Goal: Navigation & Orientation: Find specific page/section

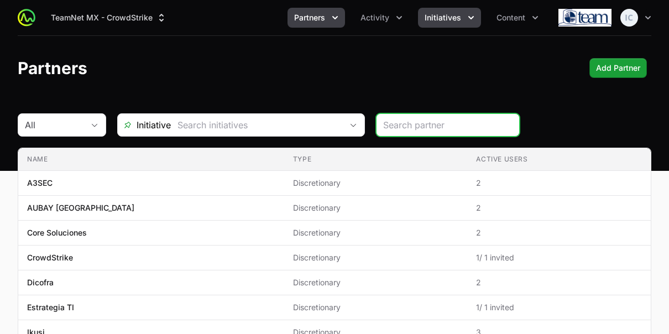
click at [439, 12] on span "Initiatives" at bounding box center [443, 17] width 36 height 11
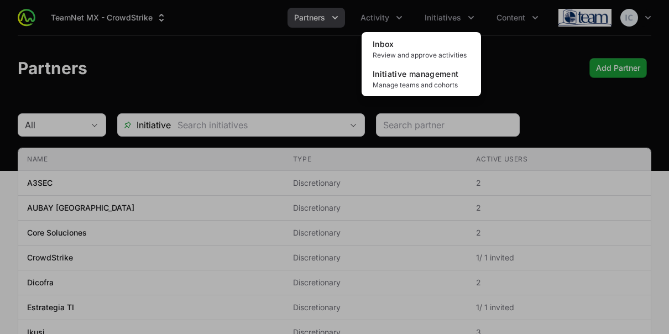
click at [373, 15] on div "Initiatives menu" at bounding box center [334, 167] width 669 height 334
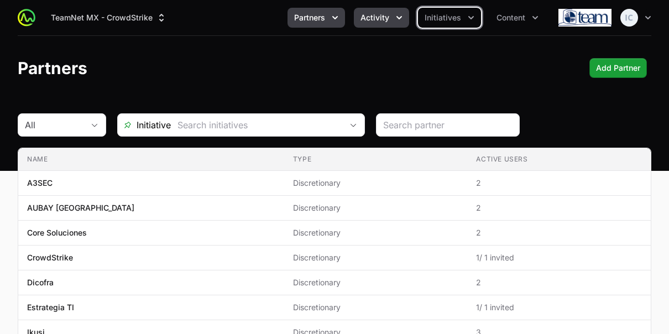
click at [373, 15] on span "Activity" at bounding box center [374, 17] width 29 height 11
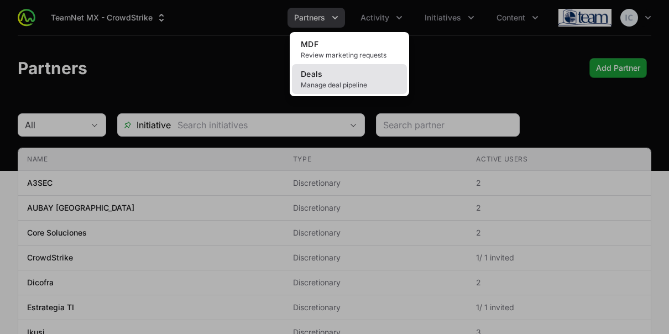
click at [318, 75] on span "Deals" at bounding box center [312, 73] width 22 height 9
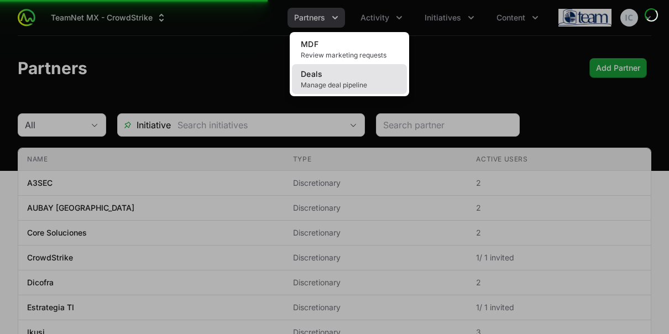
click at [319, 80] on link "Deals Manage deal pipeline" at bounding box center [349, 79] width 115 height 30
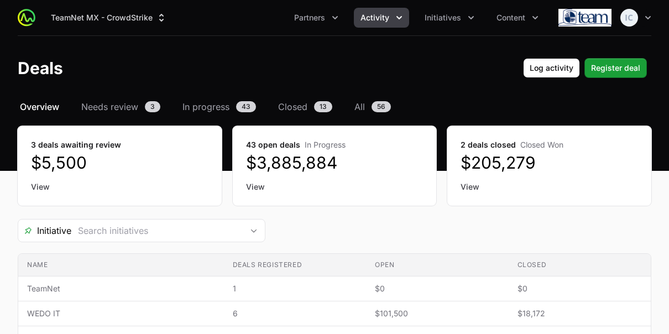
click at [470, 186] on link "View" at bounding box center [549, 186] width 177 height 11
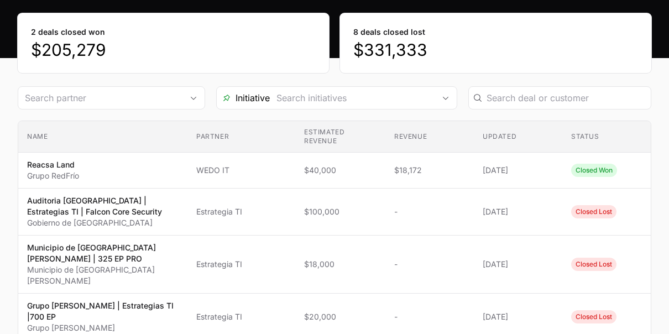
scroll to position [44, 0]
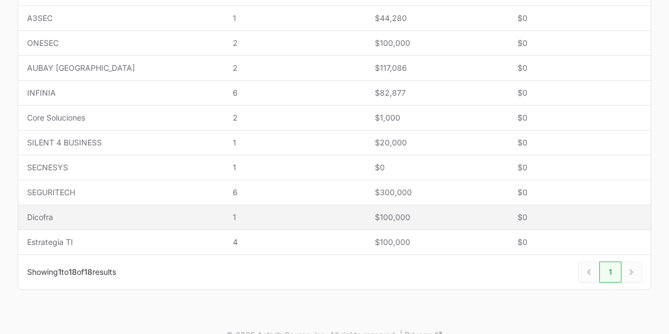
scroll to position [484, 0]
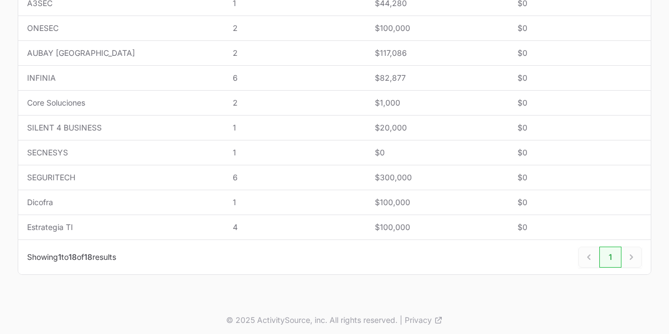
click at [630, 252] on div "Next" at bounding box center [631, 257] width 20 height 21
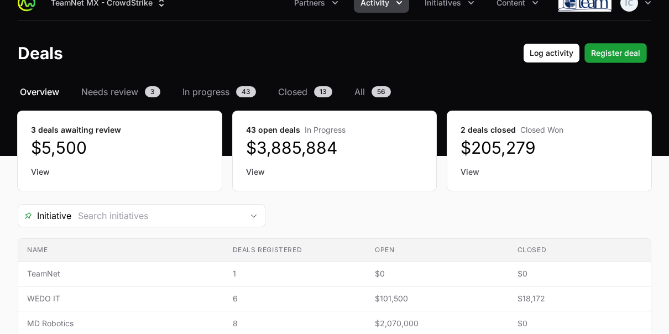
scroll to position [0, 0]
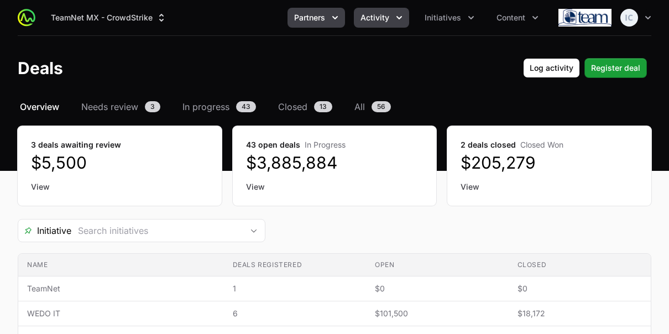
click at [320, 15] on span "Partners" at bounding box center [309, 17] width 31 height 11
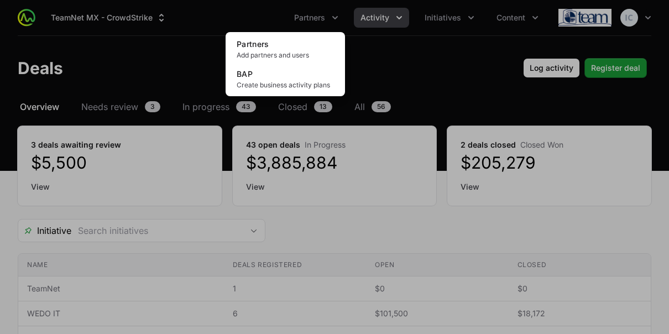
click at [437, 15] on div "Partners menu" at bounding box center [334, 167] width 669 height 334
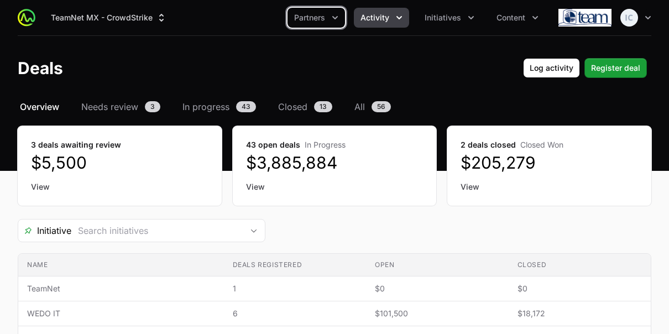
click at [437, 15] on span "Initiatives" at bounding box center [443, 17] width 36 height 11
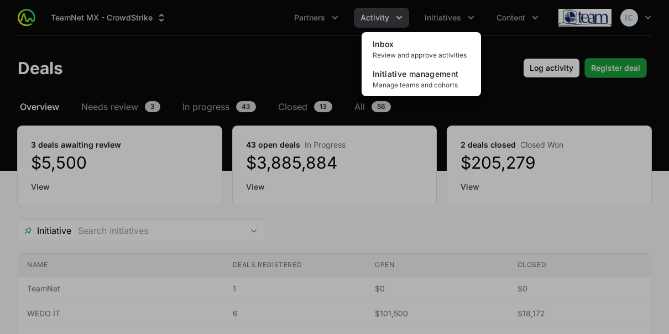
click at [370, 12] on div "Initiatives menu" at bounding box center [334, 167] width 669 height 334
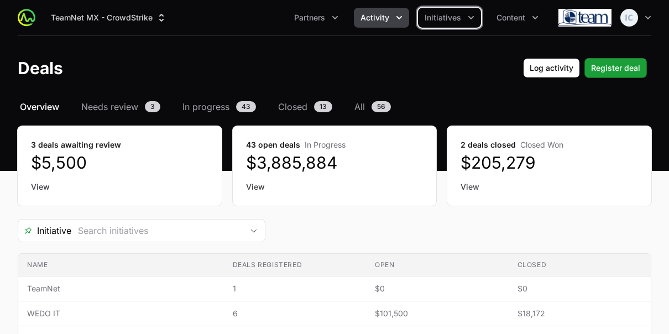
click at [372, 15] on span "Activity" at bounding box center [374, 17] width 29 height 11
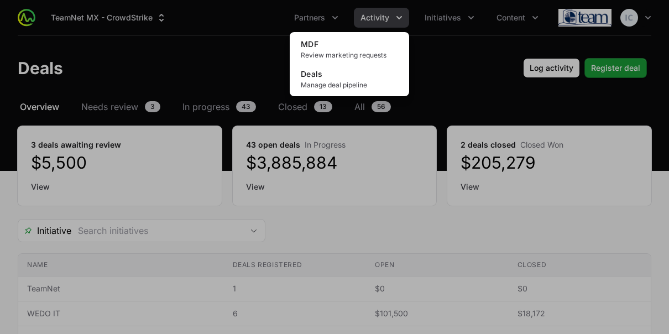
click at [445, 22] on div "Activity menu" at bounding box center [334, 167] width 669 height 334
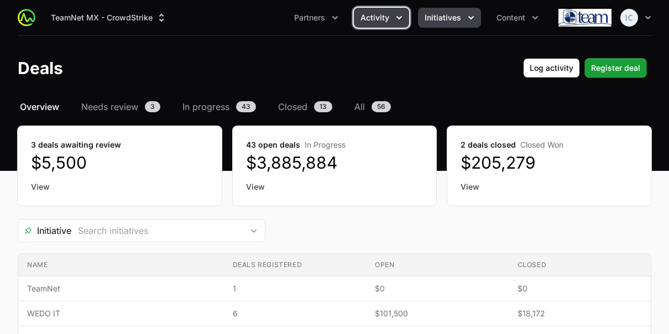
click at [446, 17] on span "Initiatives" at bounding box center [443, 17] width 36 height 11
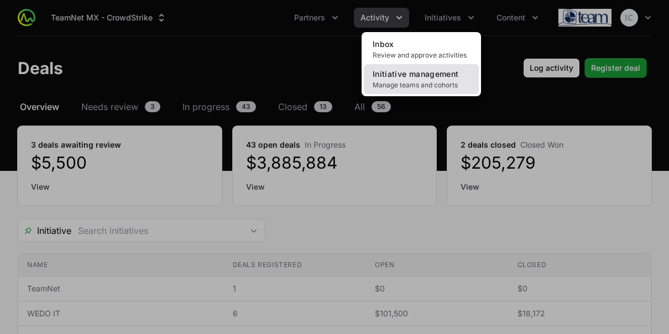
click at [427, 74] on span "Initiative management" at bounding box center [416, 73] width 86 height 9
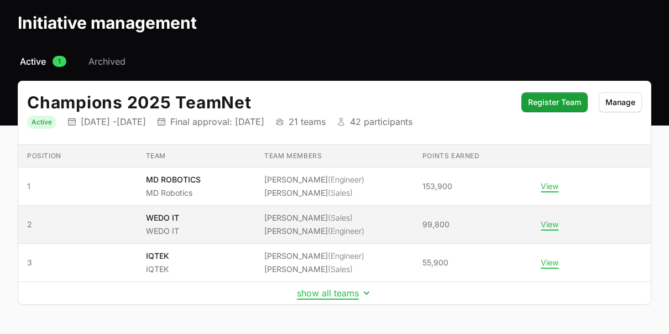
scroll to position [79, 0]
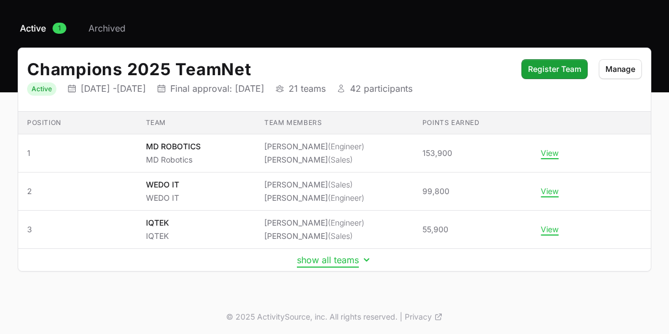
click at [322, 258] on button "show all teams" at bounding box center [334, 259] width 75 height 11
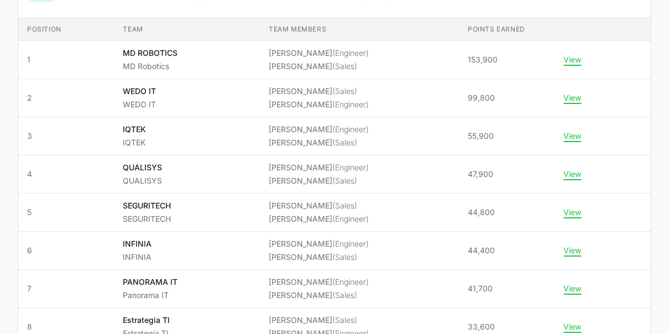
scroll to position [24, 0]
